Goal: Use online tool/utility: Utilize a website feature to perform a specific function

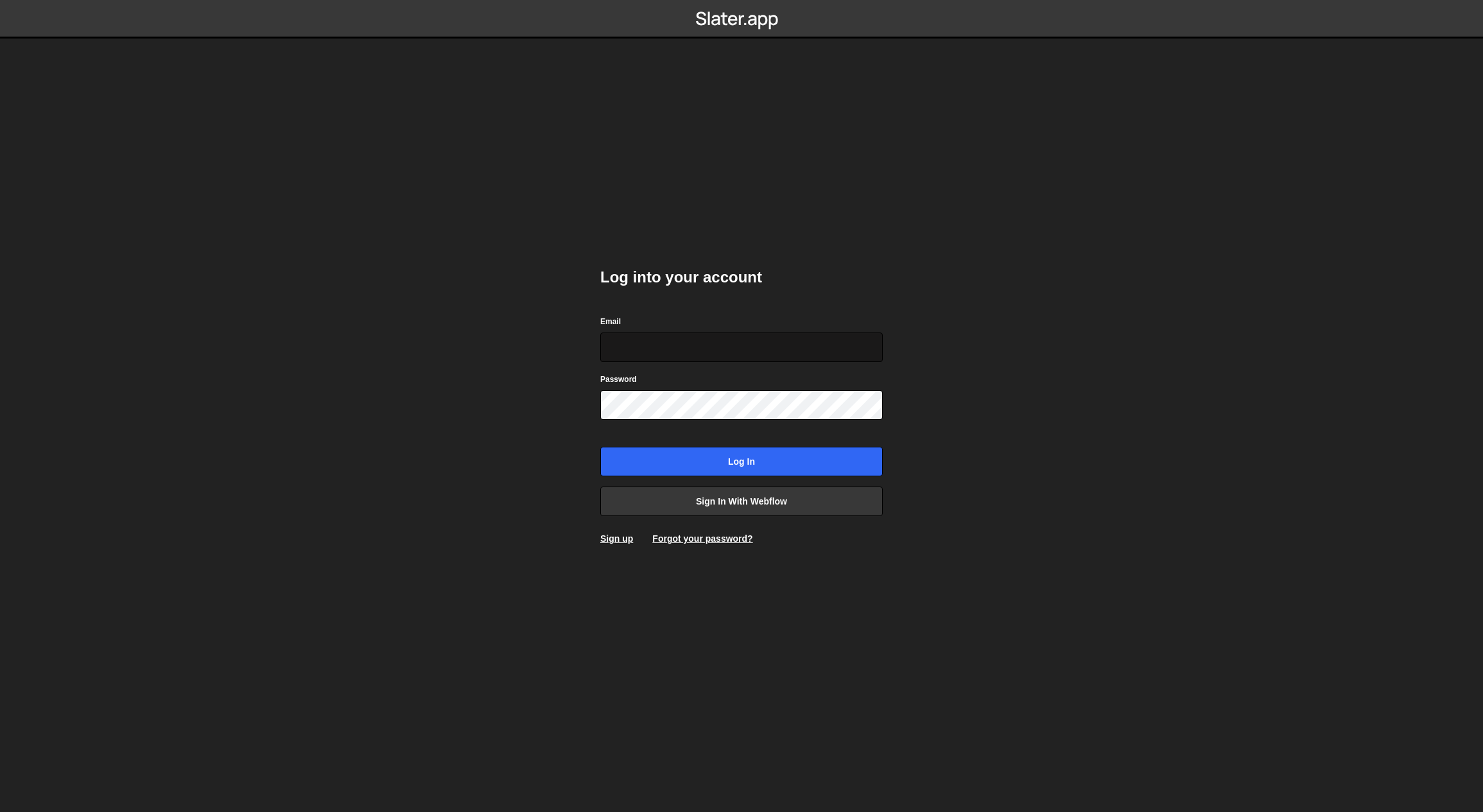
click at [691, 341] on input "Email" at bounding box center [741, 347] width 282 height 29
type input "studio@butterflow.com.au"
click at [672, 454] on input "Log in" at bounding box center [741, 462] width 282 height 29
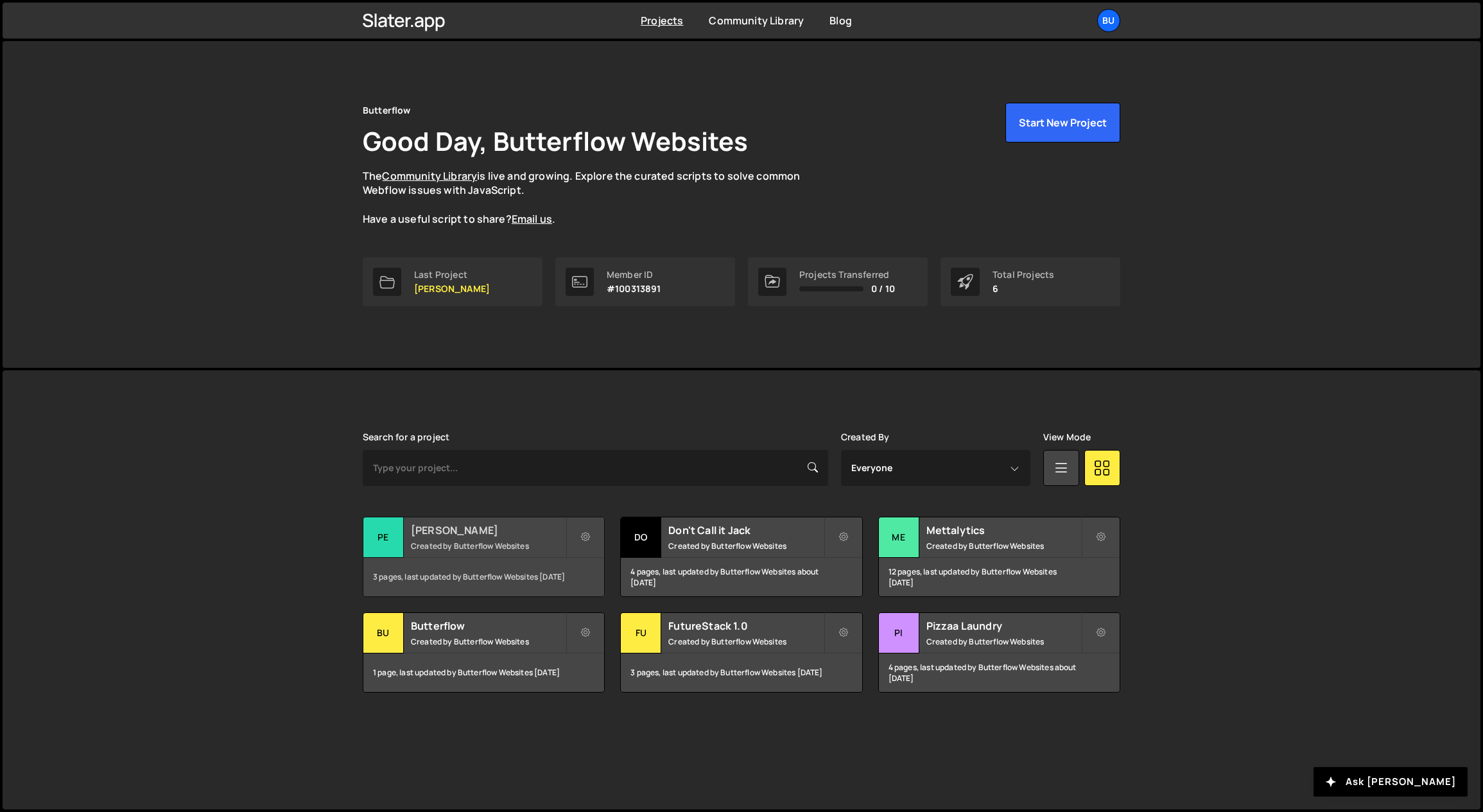
click at [518, 527] on h2 "[PERSON_NAME]" at bounding box center [488, 530] width 155 height 14
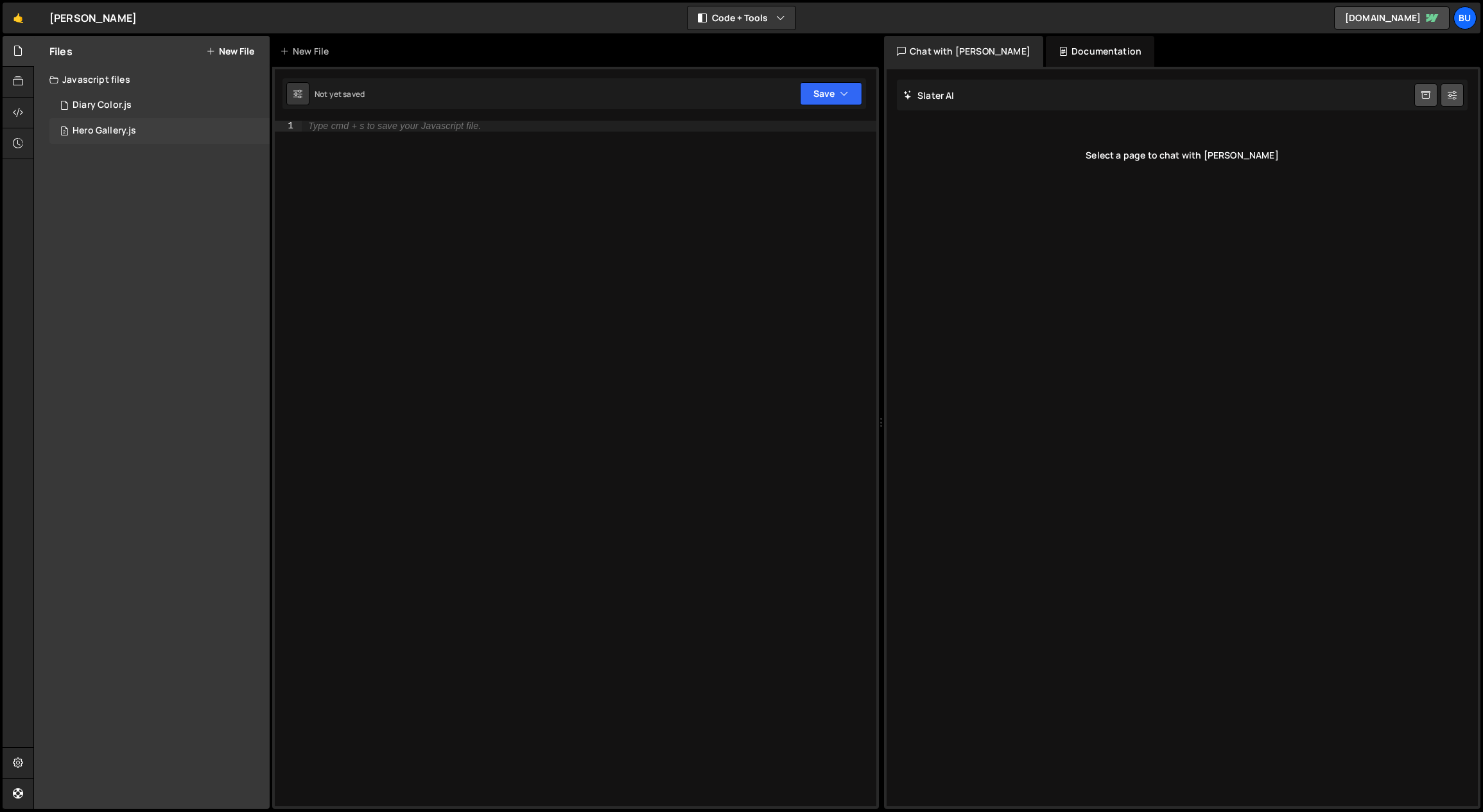
click at [116, 129] on div "Hero Gallery.js" at bounding box center [104, 131] width 63 height 12
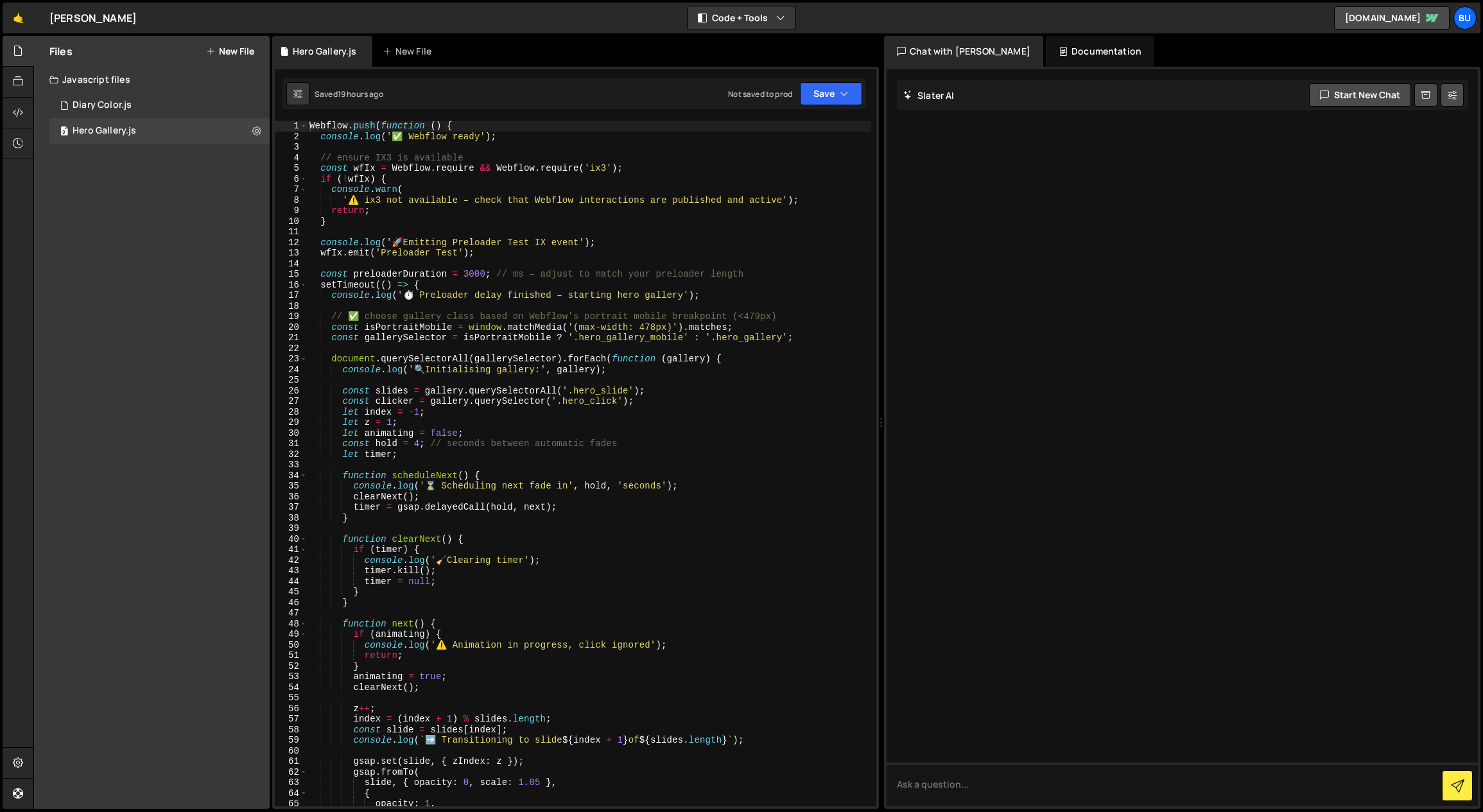
click at [482, 261] on div "Webflow . push ( function ( ) { console . log ( '✅ Webflow ready' ) ; // ensure…" at bounding box center [589, 474] width 564 height 707
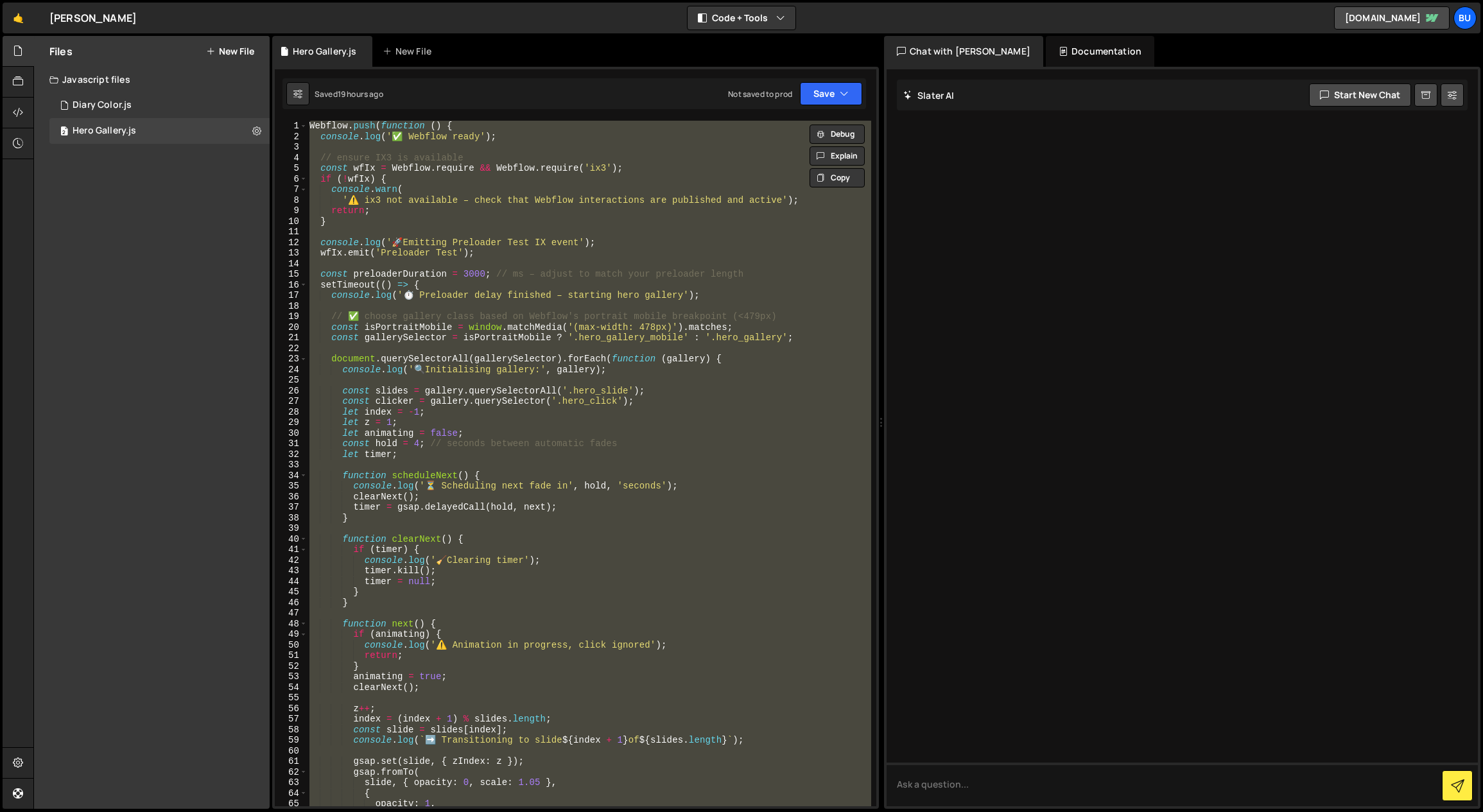
click at [473, 300] on div "Webflow . push ( function ( ) { console . log ( '✅ Webflow ready' ) ; // ensure…" at bounding box center [589, 463] width 564 height 685
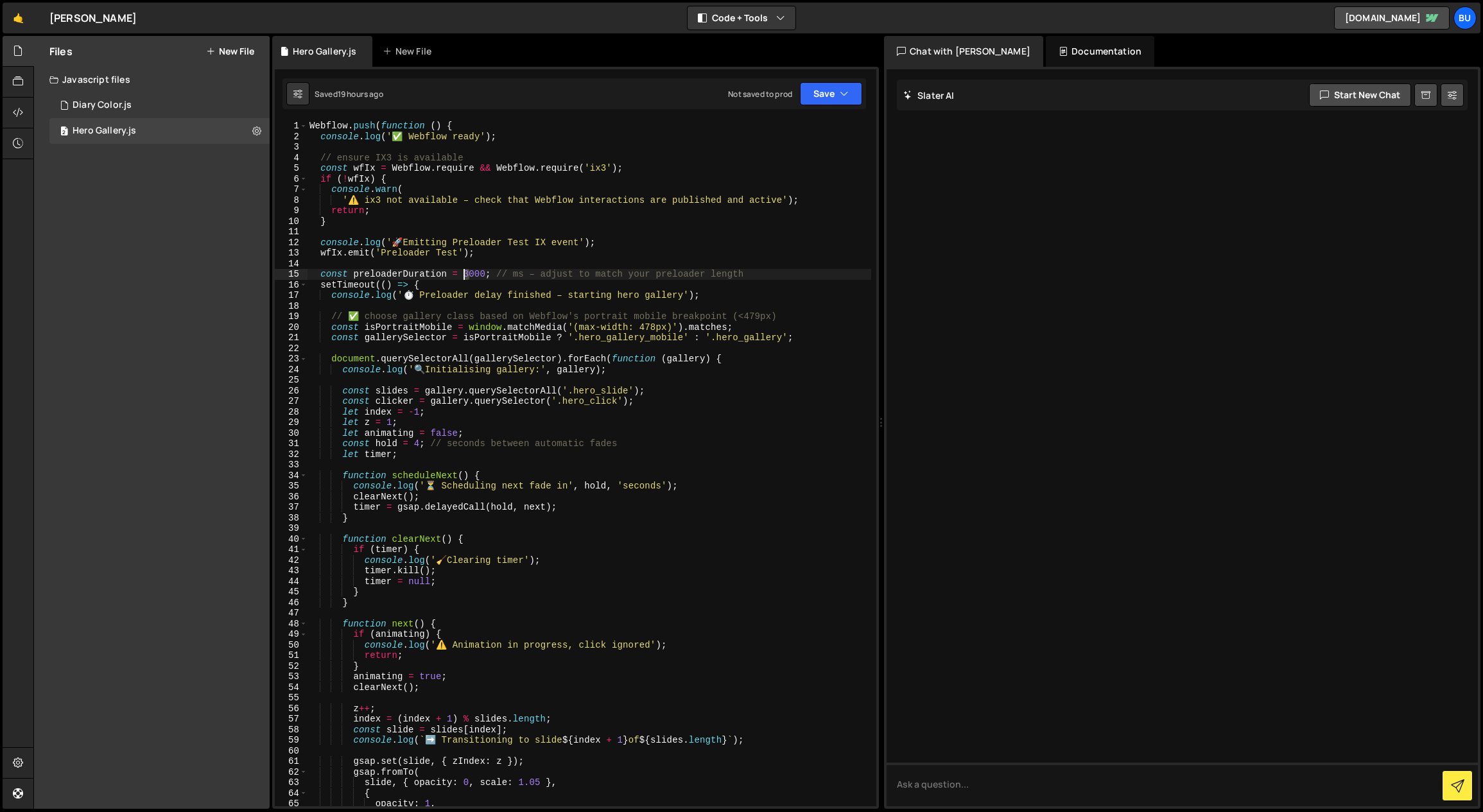
click at [464, 274] on div "Webflow . push ( function ( ) { console . log ( '✅ Webflow ready' ) ; // ensure…" at bounding box center [589, 474] width 564 height 707
click at [753, 237] on div "Webflow . push ( function ( ) { console . log ( '✅ Webflow ready' ) ; // ensure…" at bounding box center [589, 474] width 564 height 707
type textarea "console.log('🚀 Emitting Preloader Test IX event');"
click at [829, 94] on button "Save" at bounding box center [831, 94] width 62 height 23
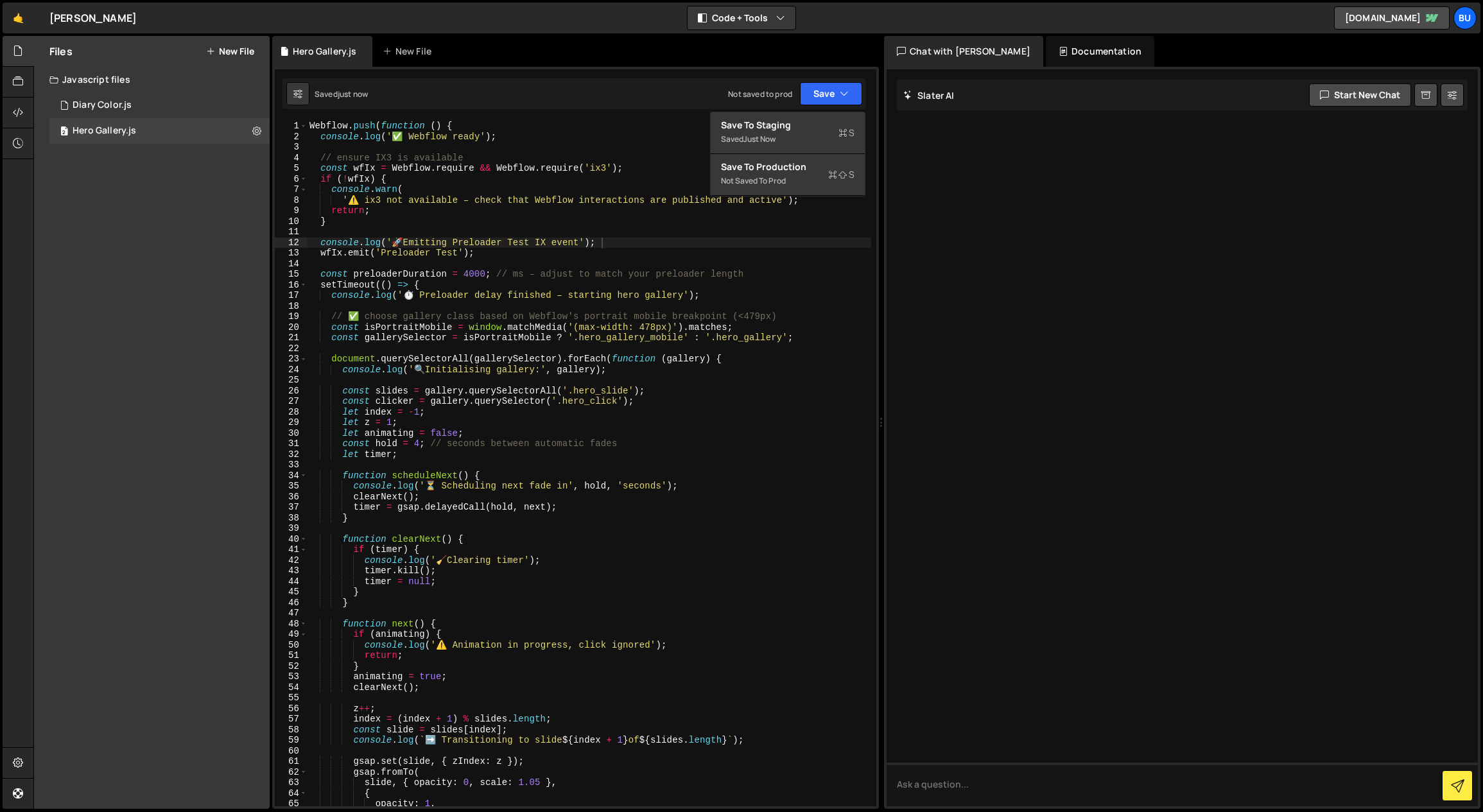
type textarea "console.log('⏱️ Preloader delay finished – starting hero gallery');"
click at [630, 296] on div "Webflow . push ( function ( ) { console . log ( '✅ Webflow ready' ) ; // ensure…" at bounding box center [589, 474] width 564 height 707
